Goal: Information Seeking & Learning: Learn about a topic

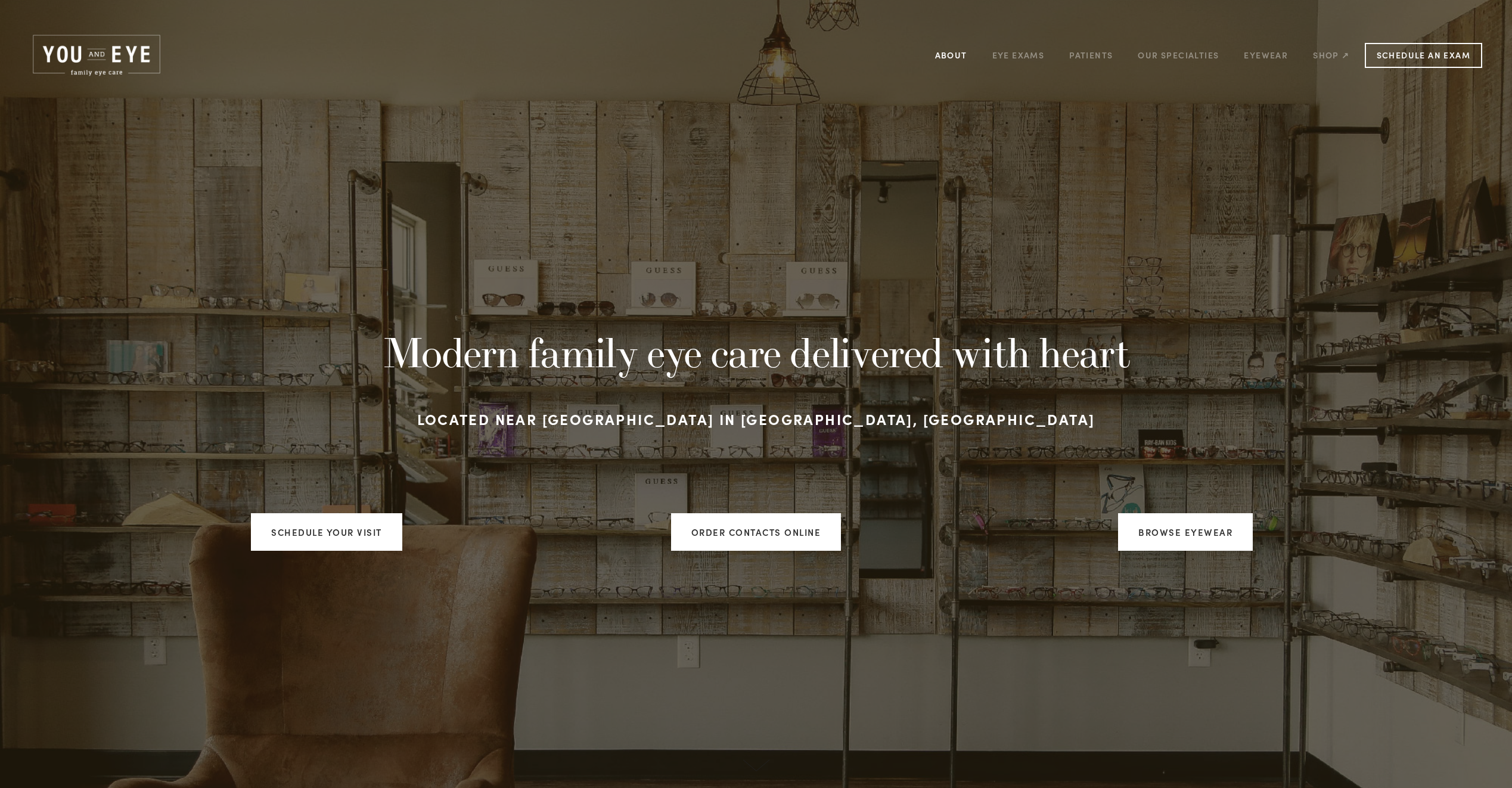
click at [944, 58] on link "About" at bounding box center [950, 55] width 32 height 19
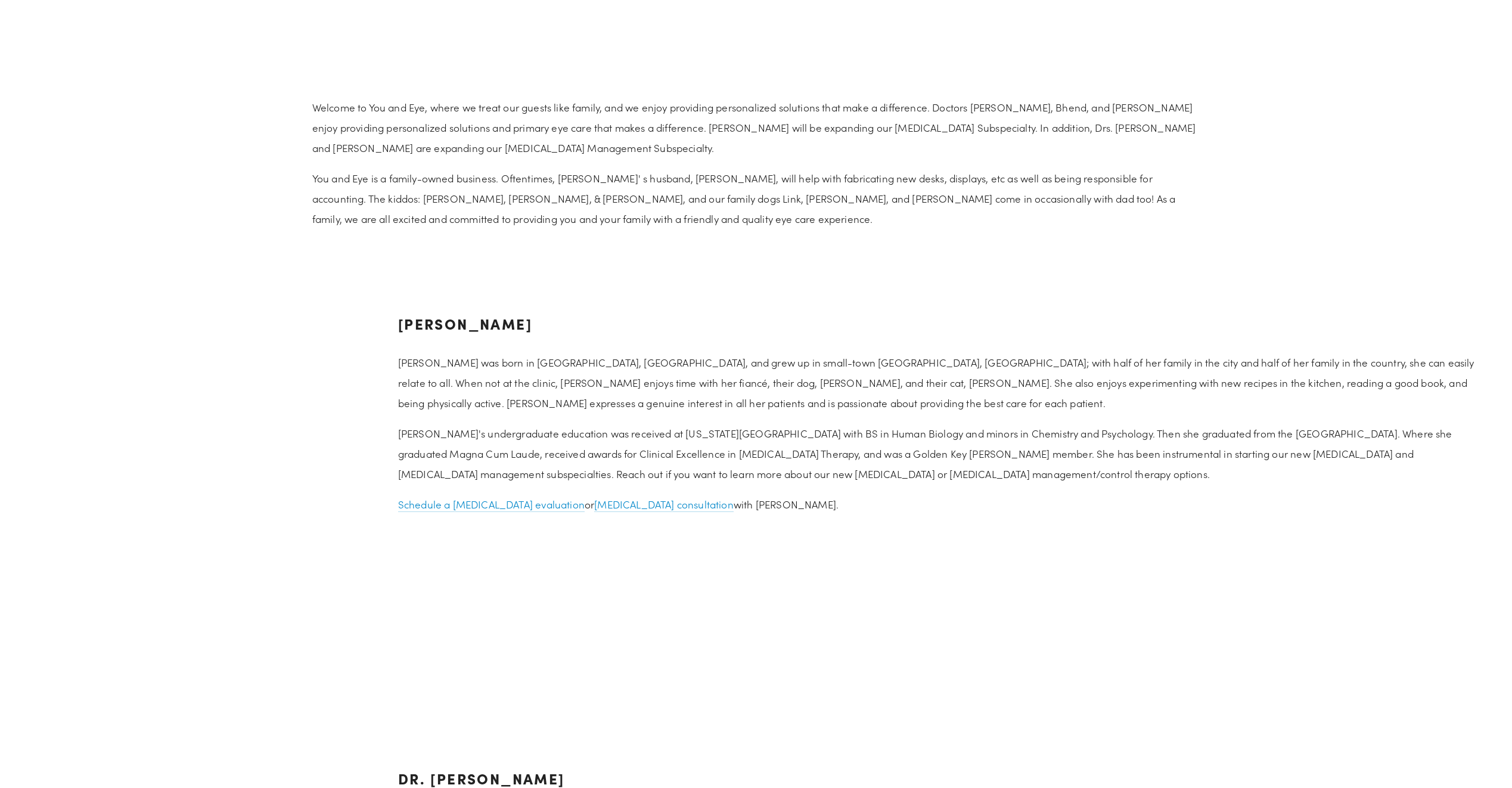
scroll to position [1728, 0]
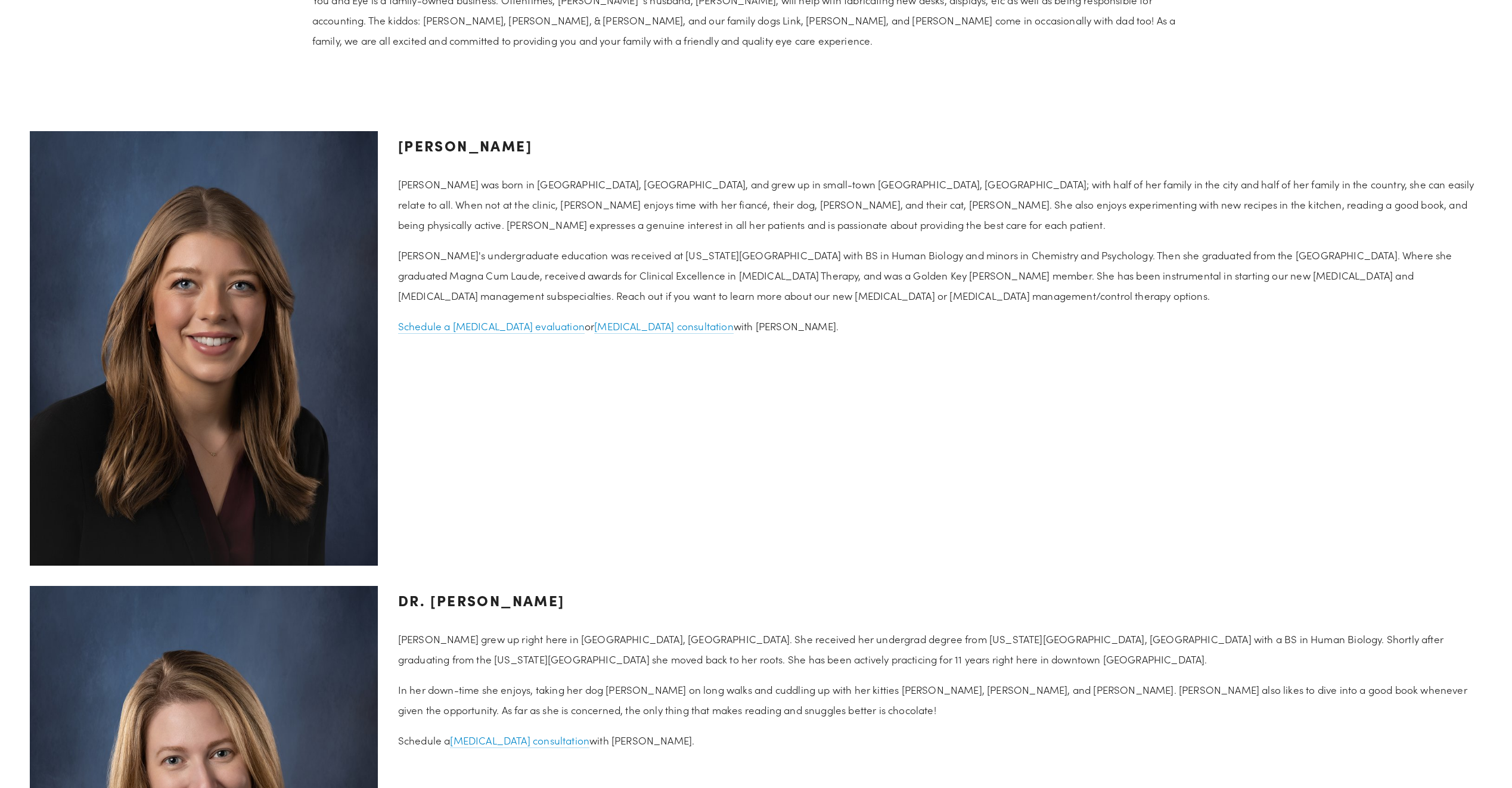
drag, startPoint x: 578, startPoint y: 143, endPoint x: 401, endPoint y: 147, distance: 177.0
click at [401, 147] on h3 "[PERSON_NAME]" at bounding box center [939, 145] width 1084 height 29
copy h3 "[PERSON_NAME]"
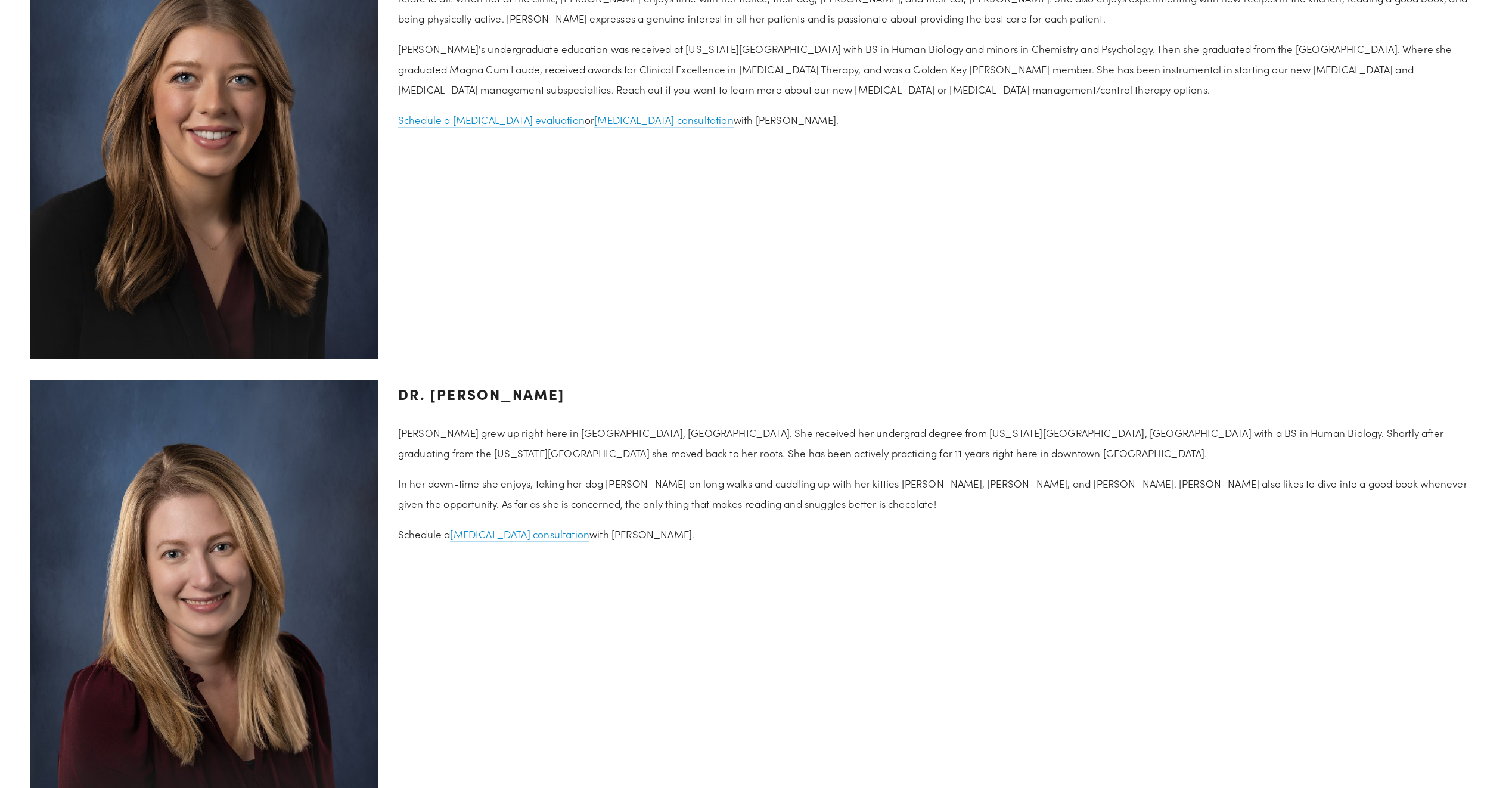
scroll to position [2026, 0]
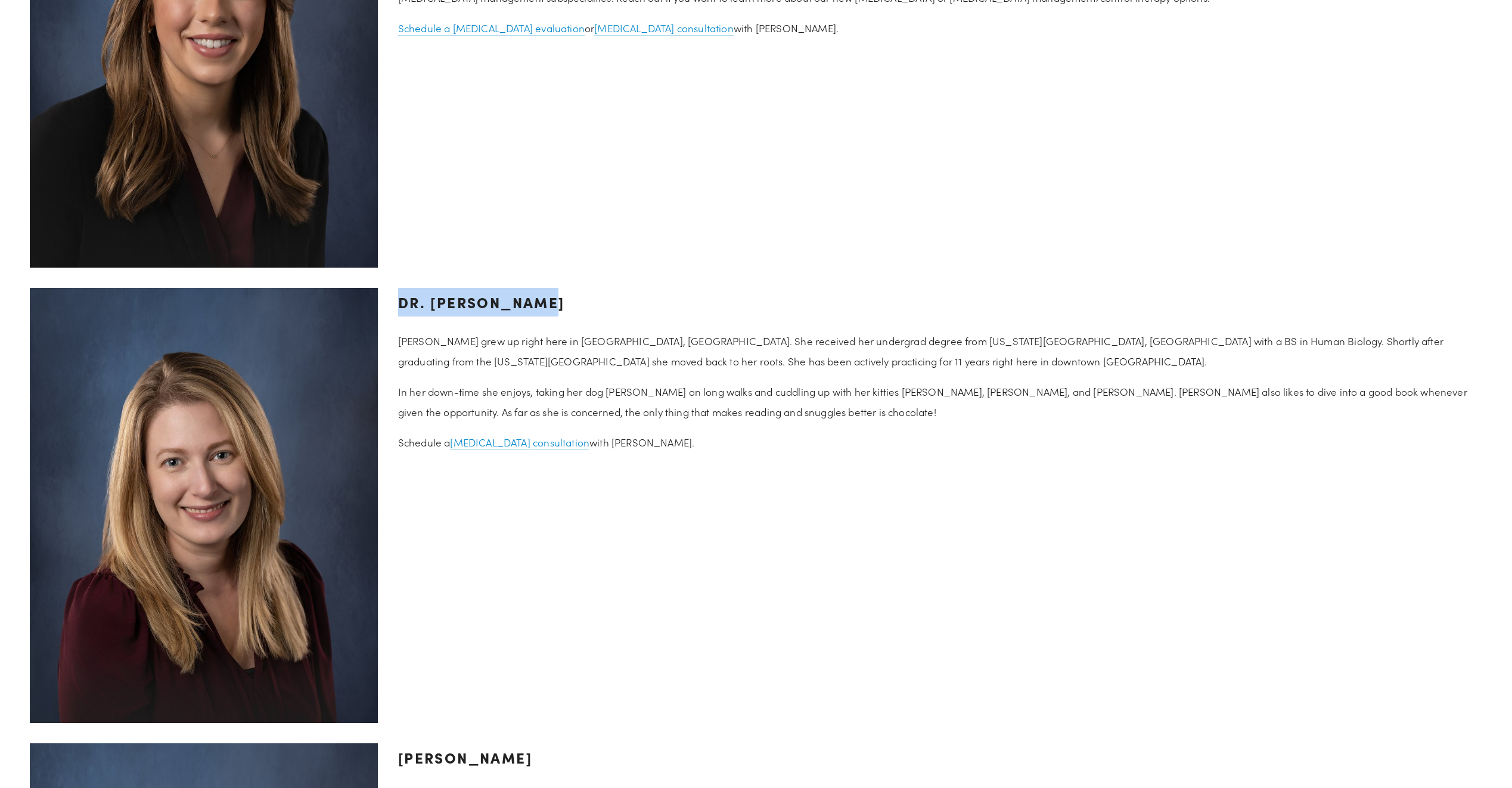
drag, startPoint x: 555, startPoint y: 296, endPoint x: 398, endPoint y: 302, distance: 157.1
click at [398, 302] on h3 "Dr. [PERSON_NAME]" at bounding box center [939, 301] width 1084 height 29
copy h3 "Dr. [PERSON_NAME]"
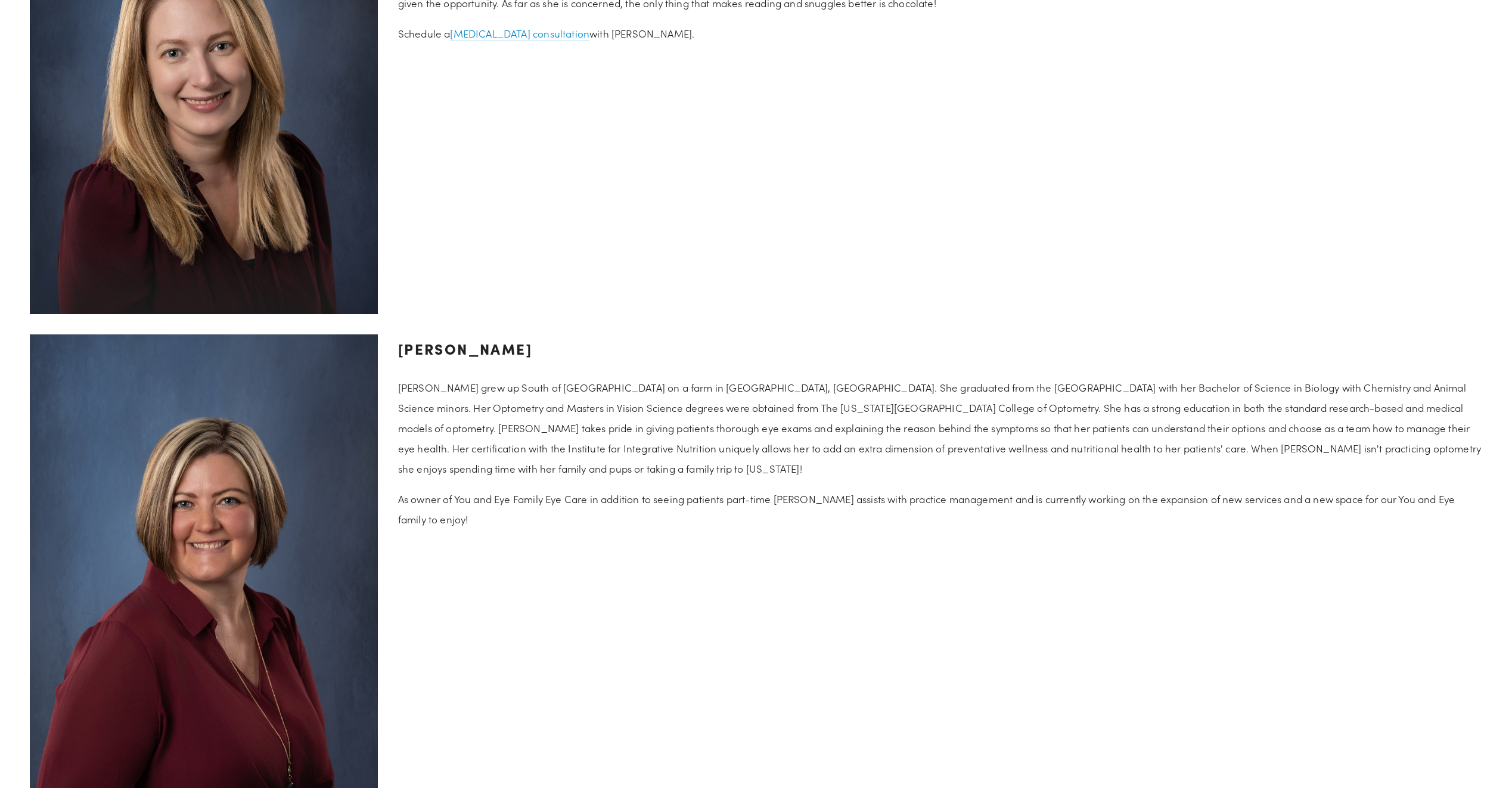
scroll to position [2443, 0]
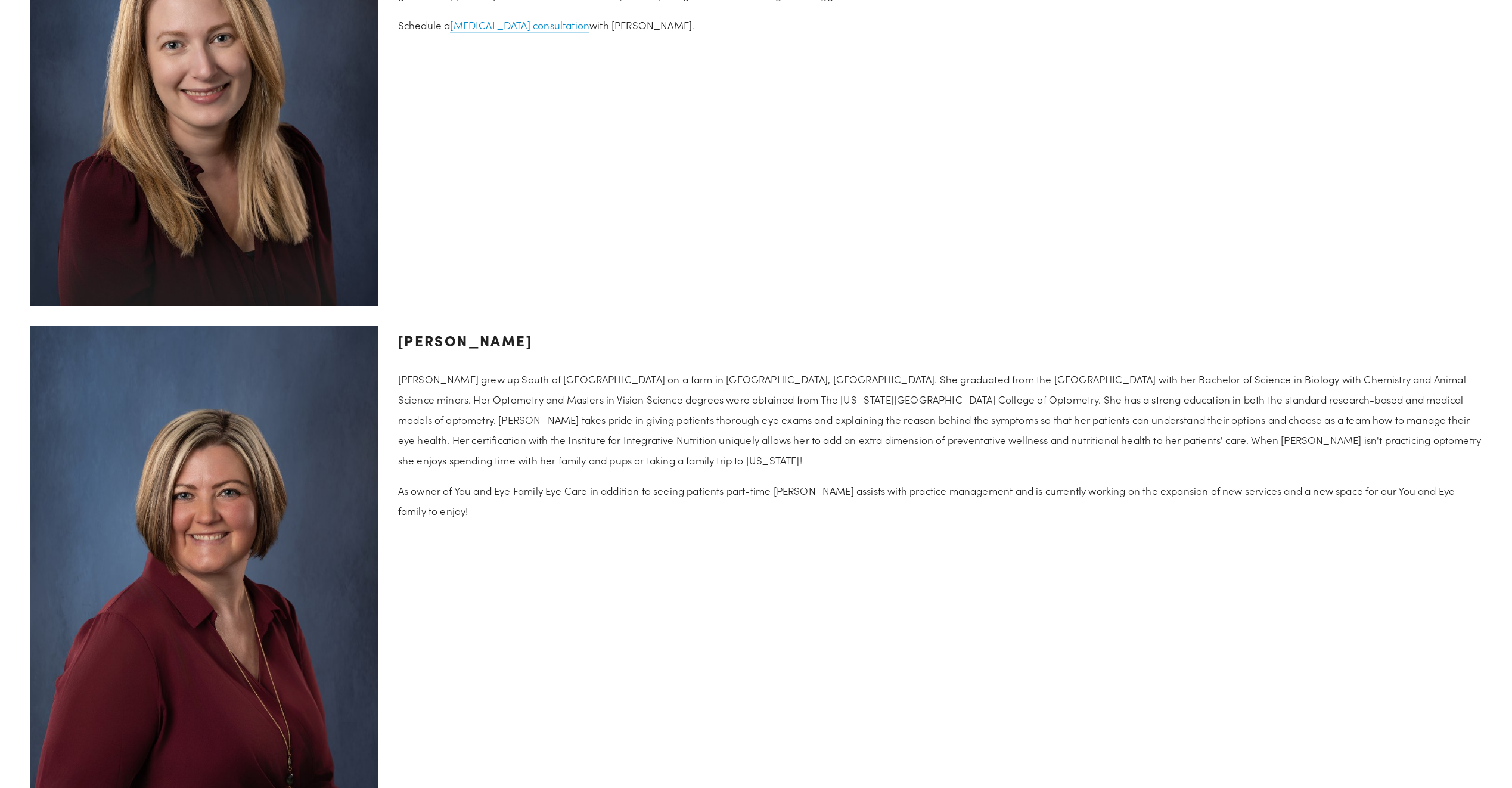
drag, startPoint x: 622, startPoint y: 337, endPoint x: 398, endPoint y: 351, distance: 224.4
click at [398, 351] on h3 "[PERSON_NAME]" at bounding box center [939, 340] width 1084 height 29
copy h3 "[PERSON_NAME]"
